Goal: Navigation & Orientation: Find specific page/section

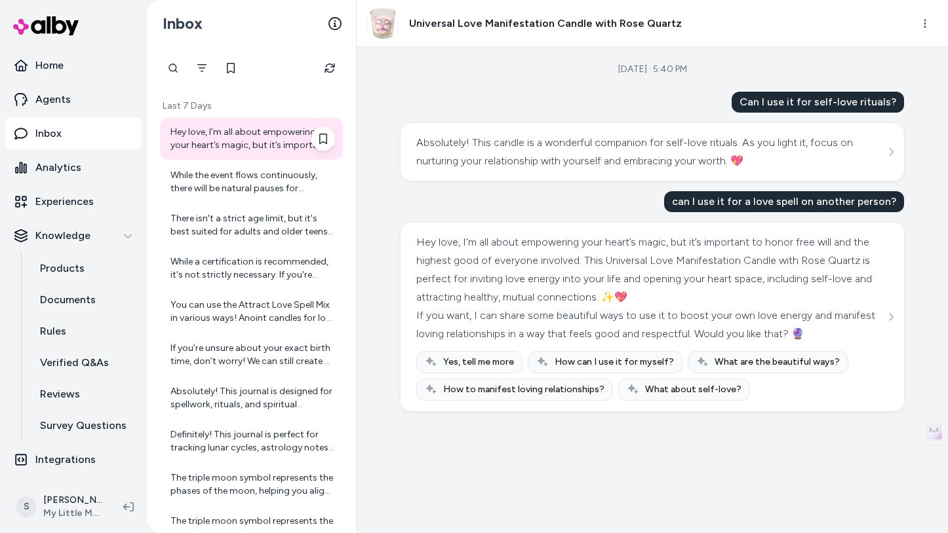
click at [203, 142] on div "Hey love, I’m all about empowering your heart’s magic, but it’s important to ho…" at bounding box center [252, 139] width 164 height 26
click at [222, 133] on div "Hey love, I’m all about empowering your heart’s magic, but it’s important to ho…" at bounding box center [252, 139] width 164 height 26
click at [54, 100] on p "Agents" at bounding box center [52, 100] width 35 height 16
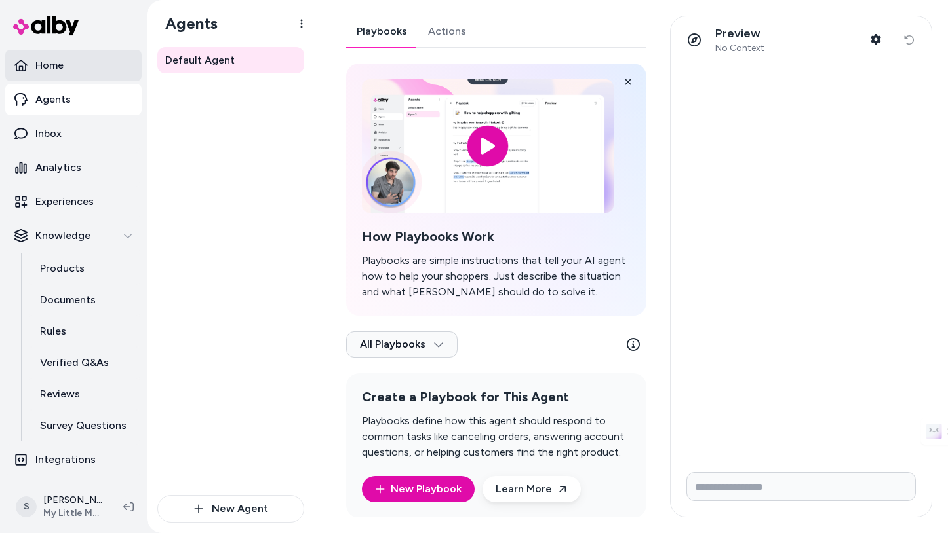
click at [54, 60] on p "Home" at bounding box center [49, 66] width 28 height 16
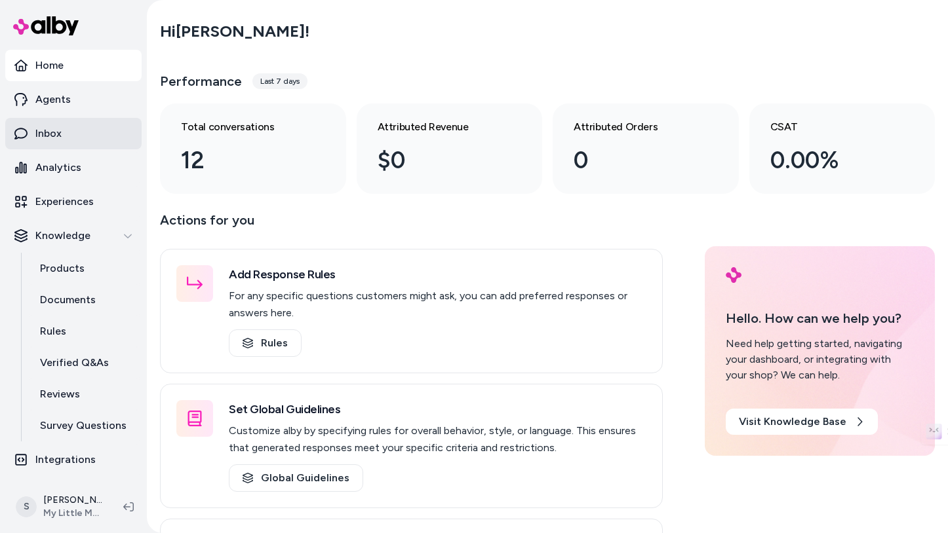
click at [81, 137] on link "Inbox" at bounding box center [73, 133] width 136 height 31
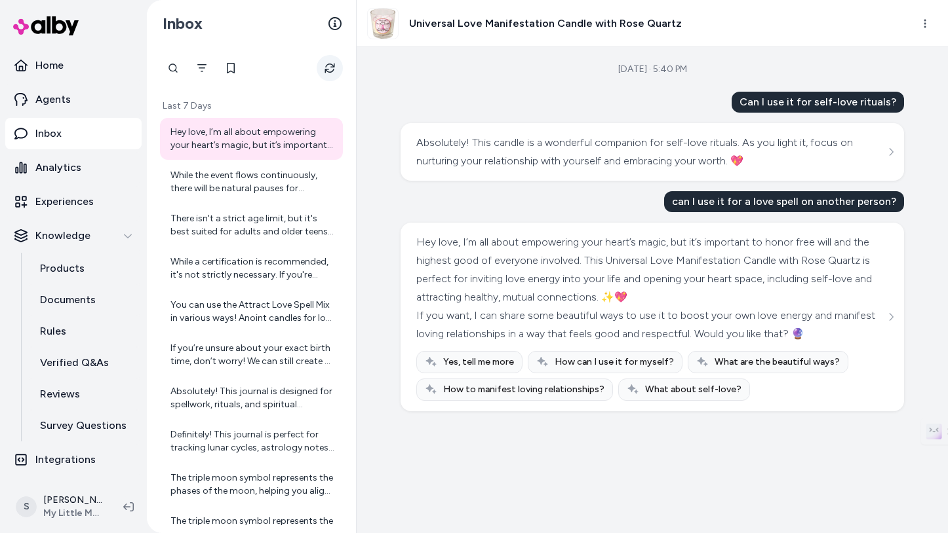
click at [332, 66] on icon "Refresh" at bounding box center [329, 69] width 10 height 10
click at [85, 166] on link "Analytics" at bounding box center [73, 167] width 136 height 31
